Goal: Task Accomplishment & Management: Use online tool/utility

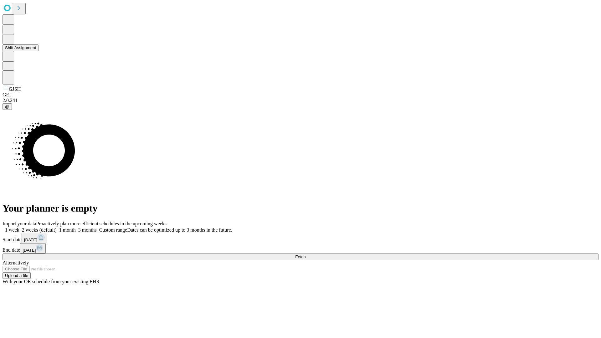
click at [38, 51] on button "Shift Assignment" at bounding box center [21, 47] width 36 height 7
